Goal: Book appointment/travel/reservation

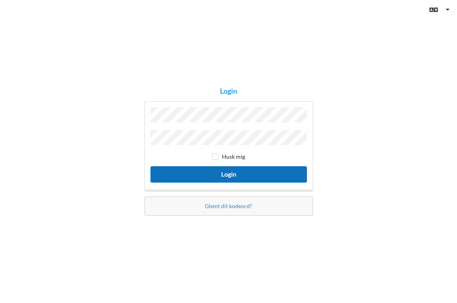
click at [237, 172] on button "Login" at bounding box center [228, 174] width 156 height 16
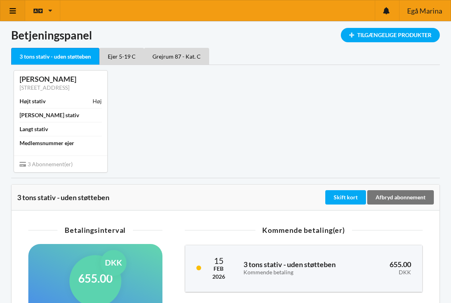
click at [11, 14] on icon at bounding box center [13, 10] width 8 height 7
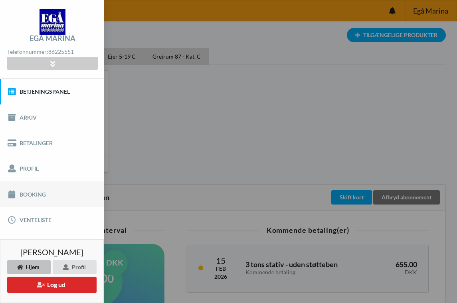
click at [37, 197] on link "Booking" at bounding box center [52, 195] width 104 height 26
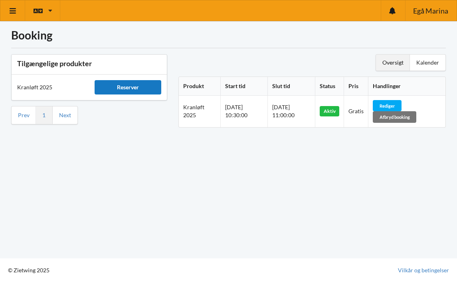
click at [128, 91] on div "Reserver" at bounding box center [128, 87] width 66 height 14
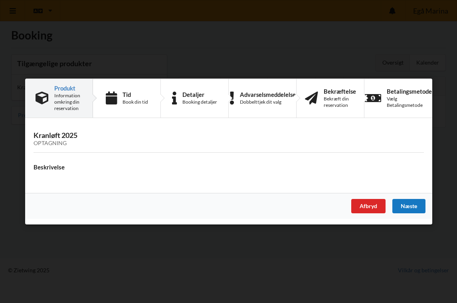
click at [407, 204] on div "Næste" at bounding box center [408, 206] width 33 height 14
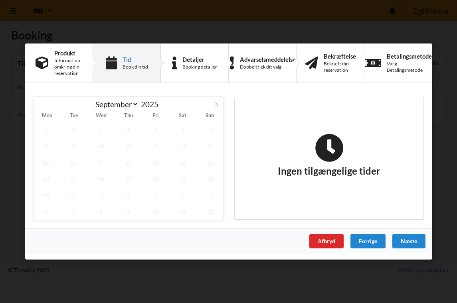
click at [217, 104] on icon at bounding box center [216, 105] width 6 height 6
select select "9"
click at [324, 241] on div "Afbryd" at bounding box center [326, 241] width 34 height 14
